Goal: Information Seeking & Learning: Learn about a topic

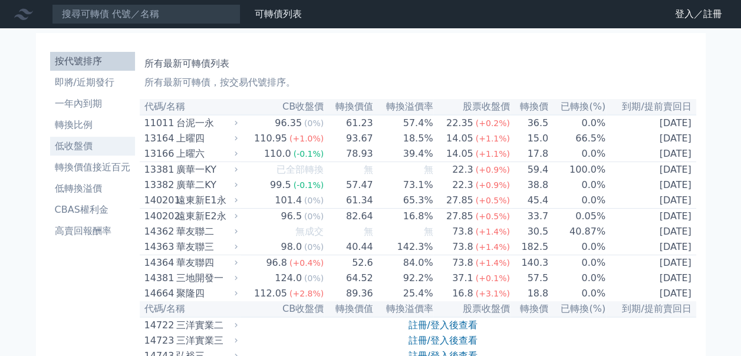
click at [88, 150] on li "低收盤價" at bounding box center [92, 146] width 85 height 14
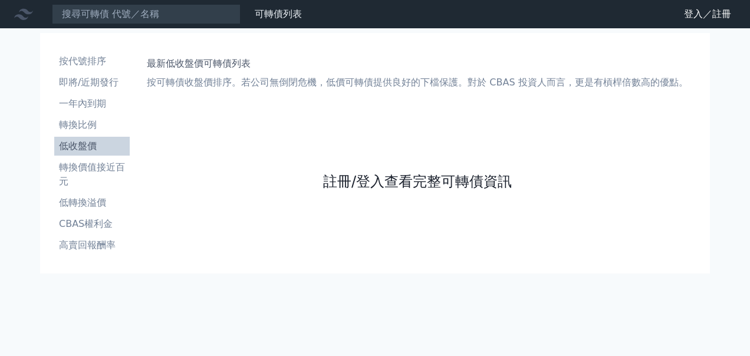
click at [430, 172] on link "註冊/登入查看完整可轉債資訊" at bounding box center [417, 181] width 189 height 19
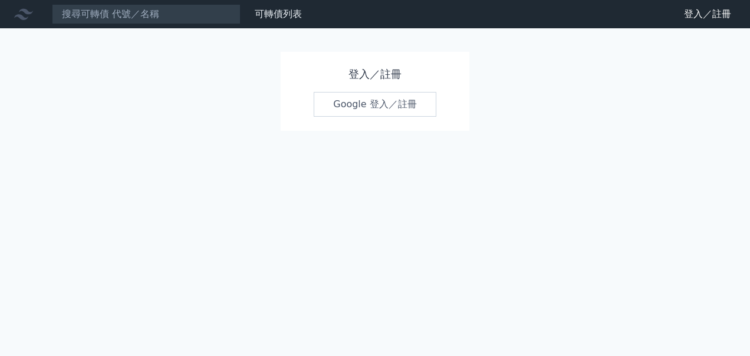
click at [394, 103] on link "Google 登入／註冊" at bounding box center [375, 104] width 123 height 25
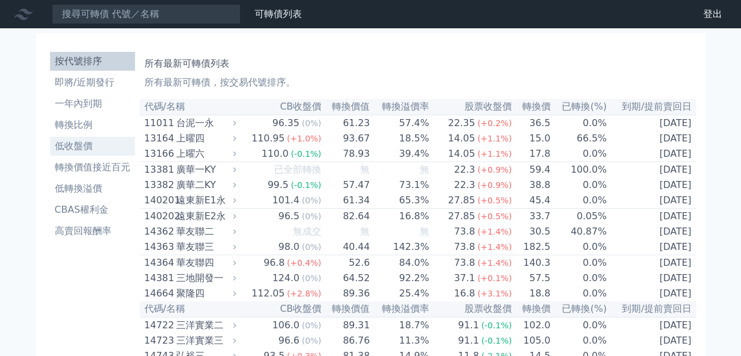
click at [77, 144] on li "低收盤價" at bounding box center [92, 146] width 85 height 14
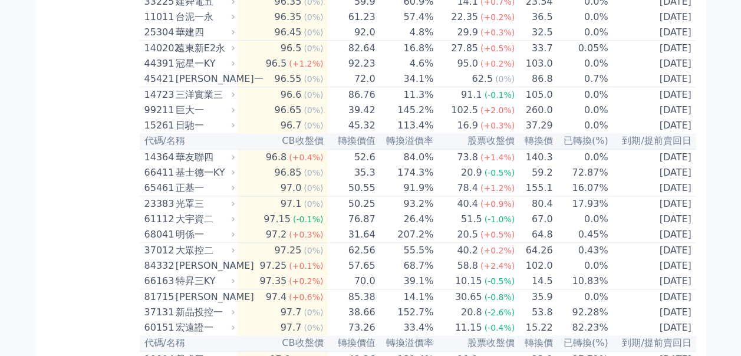
scroll to position [590, 0]
